Goal: Use online tool/utility: Use online tool/utility

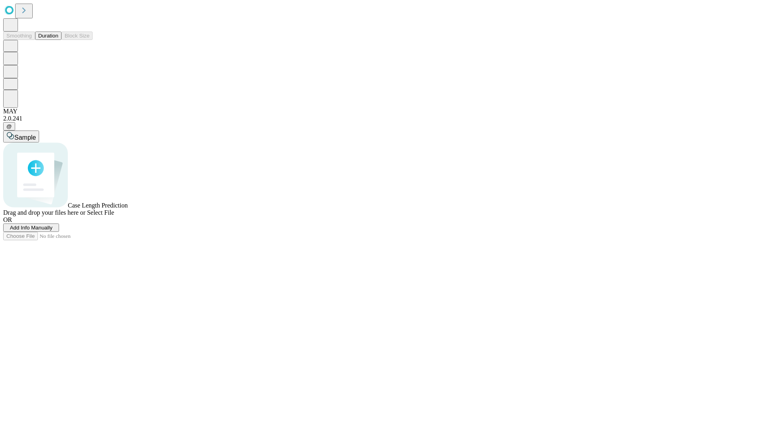
click at [58, 40] on button "Duration" at bounding box center [48, 36] width 26 height 8
click at [114, 216] on span "Select File" at bounding box center [100, 212] width 27 height 7
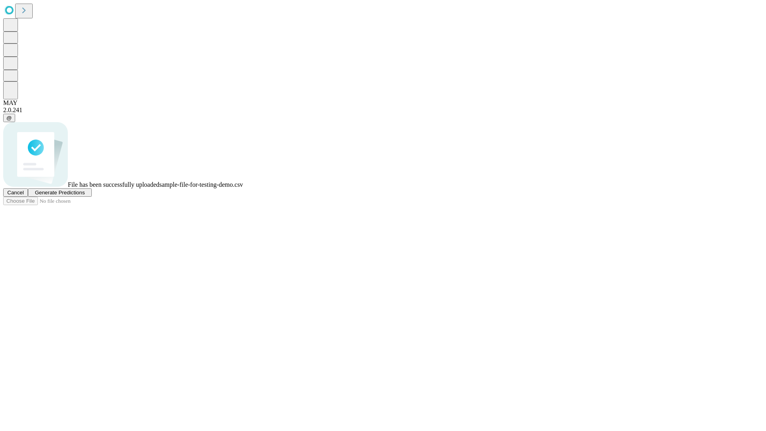
click at [85, 195] on span "Generate Predictions" at bounding box center [60, 193] width 50 height 6
